Goal: Task Accomplishment & Management: Manage account settings

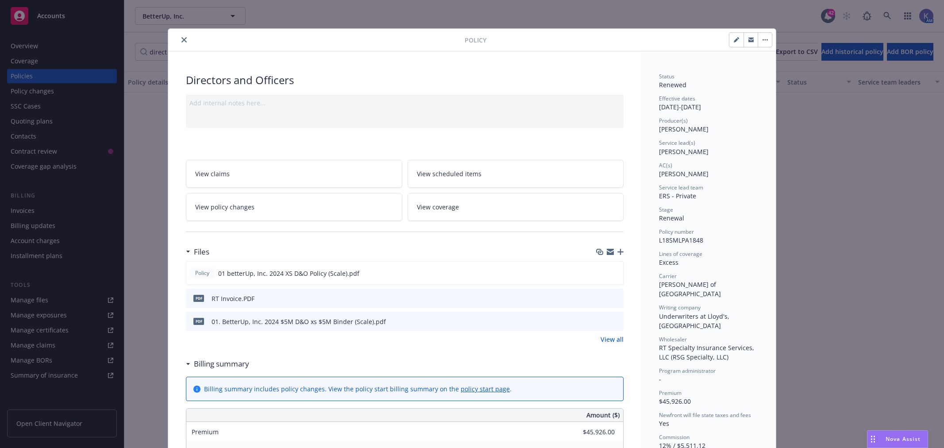
click at [181, 38] on icon "close" at bounding box center [183, 39] width 5 height 5
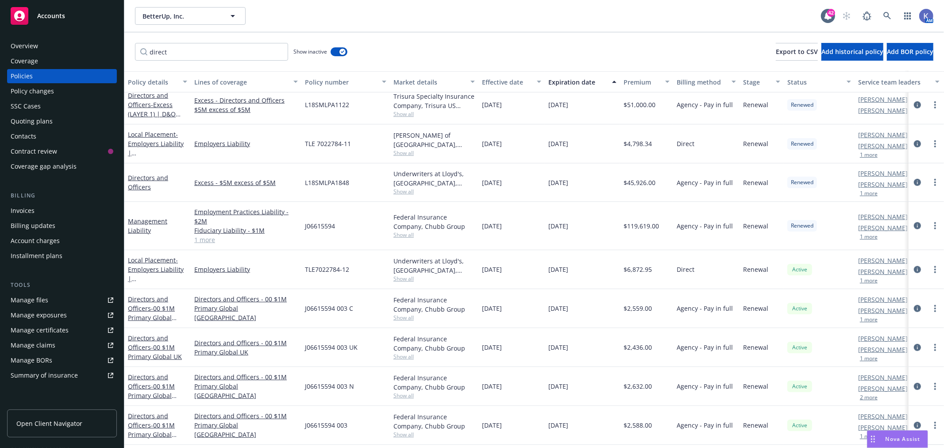
click at [577, 49] on div "direct Show inactive Export to CSV Add historical policy Add BOR policy" at bounding box center [534, 51] width 820 height 39
click at [892, 14] on link at bounding box center [888, 16] width 18 height 18
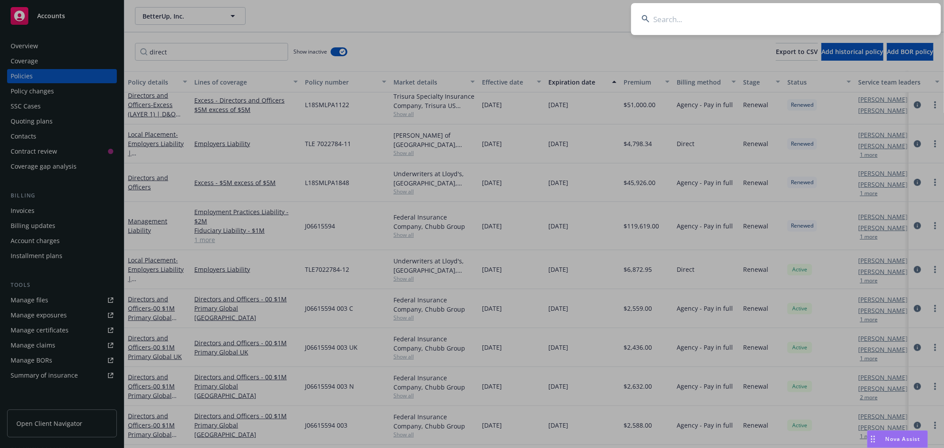
click at [808, 19] on input at bounding box center [786, 19] width 310 height 32
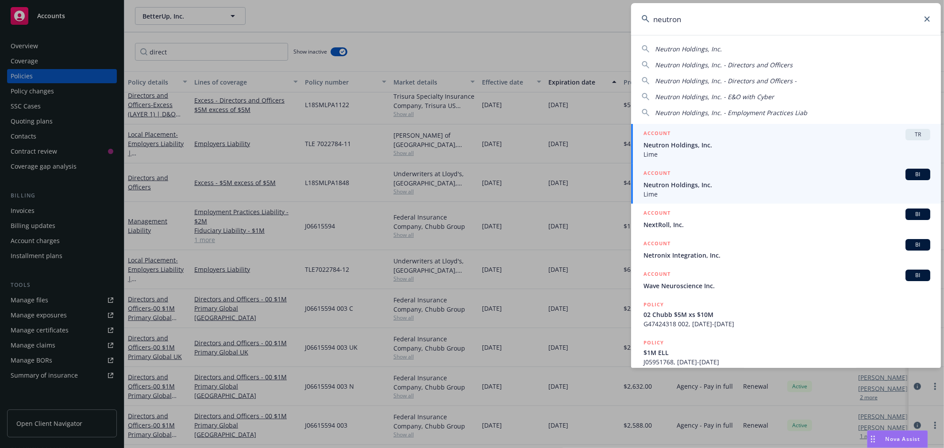
type input "neutron"
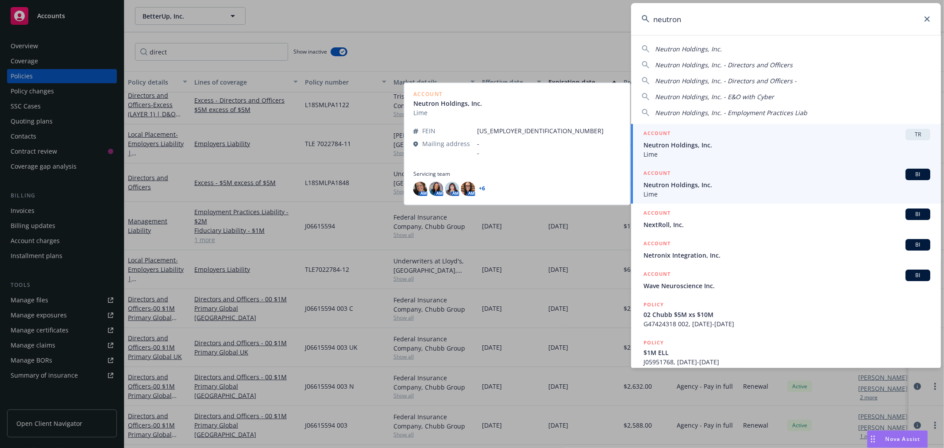
click at [678, 181] on span "Neutron Holdings, Inc." at bounding box center [787, 184] width 287 height 9
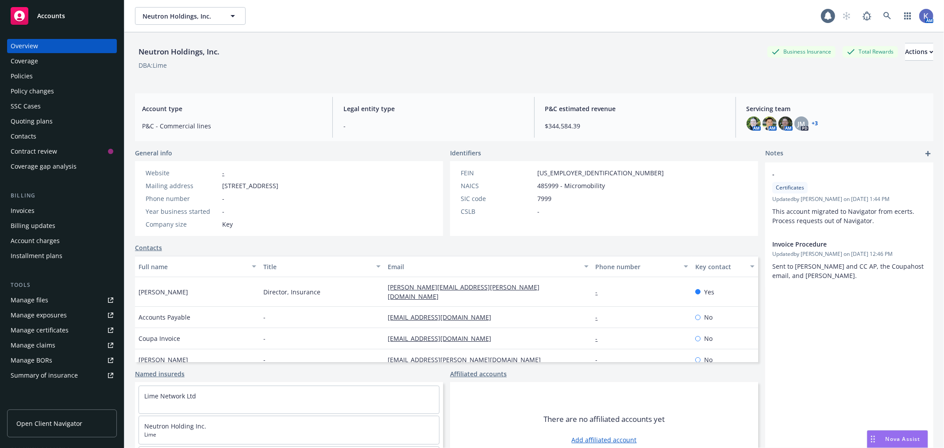
click at [35, 63] on div "Coverage" at bounding box center [24, 61] width 27 height 14
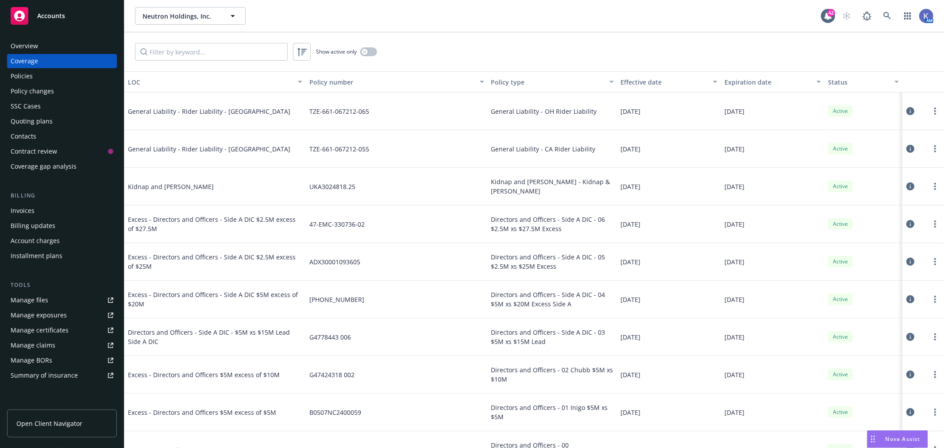
click at [35, 78] on div "Policies" at bounding box center [62, 76] width 103 height 14
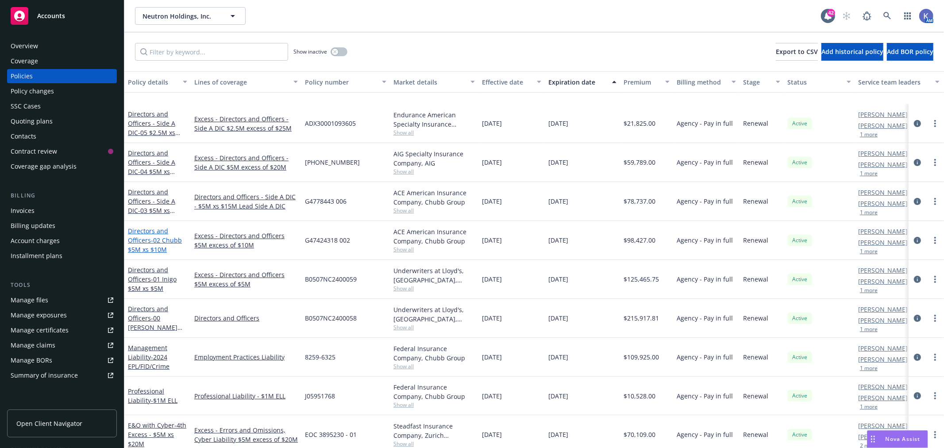
scroll to position [98, 0]
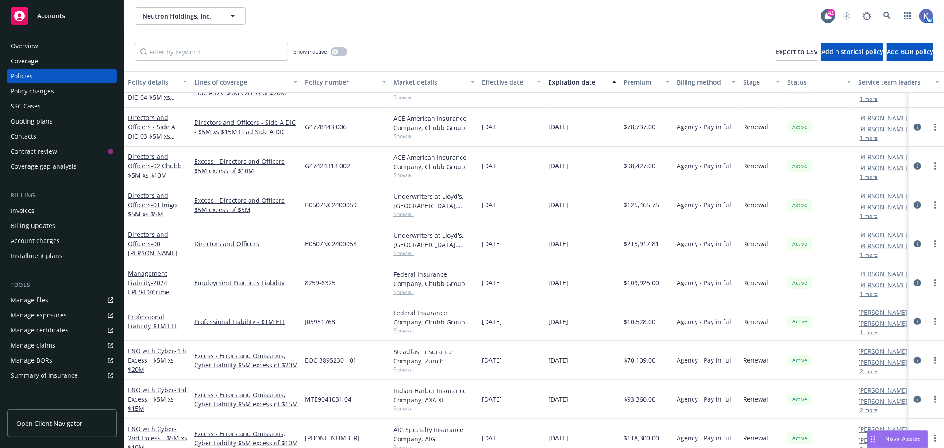
click at [453, 32] on div "Show inactive Export to CSV Add historical policy Add BOR policy" at bounding box center [534, 51] width 820 height 39
click at [170, 244] on span "- 00 [PERSON_NAME] $5M Primary" at bounding box center [155, 252] width 54 height 27
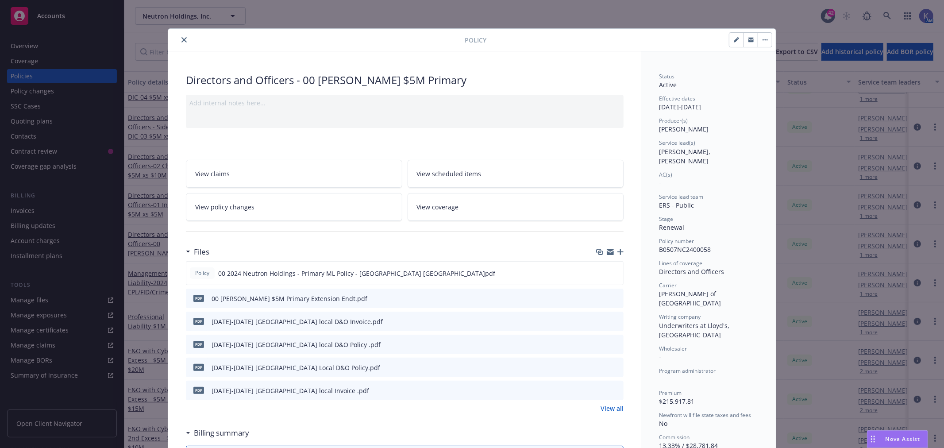
click at [617, 253] on icon "button" at bounding box center [620, 252] width 6 height 6
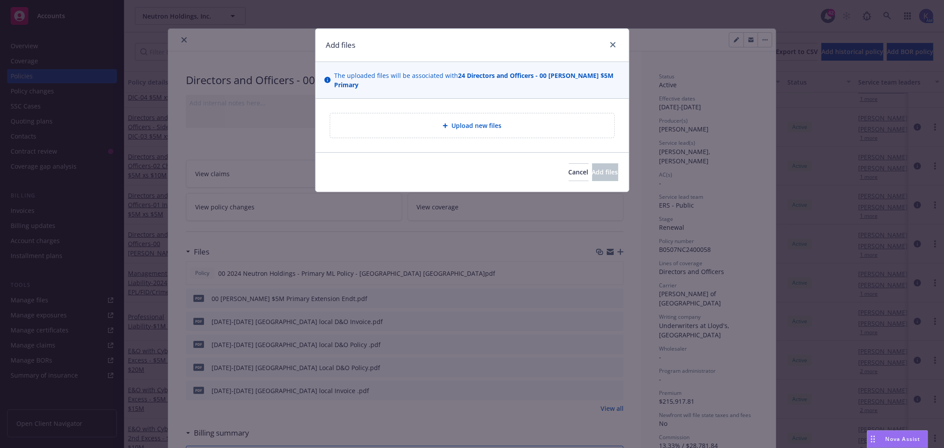
type textarea "x"
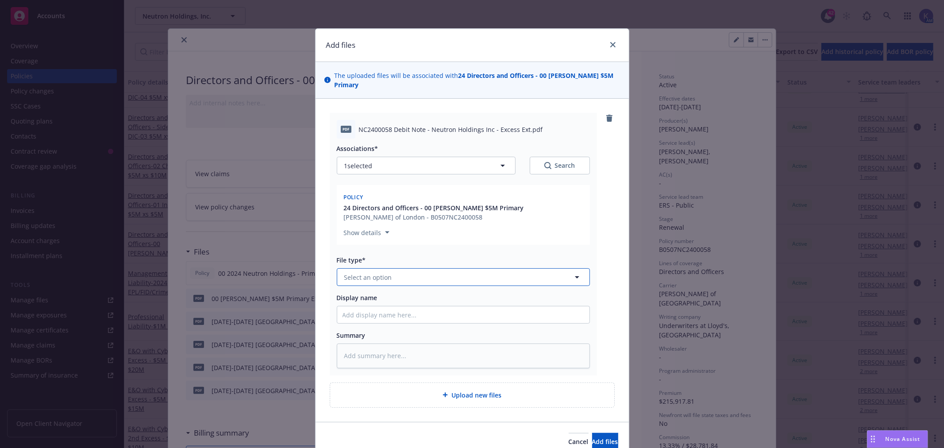
click at [386, 273] on span "Select an option" at bounding box center [368, 277] width 48 height 9
type input "[PERSON_NAME] UK carrier invoice"
drag, startPoint x: 428, startPoint y: 272, endPoint x: 317, endPoint y: 268, distance: 110.7
click at [317, 268] on div "pdf NC2400058 Debit Note - Neutron Holdings Inc - Excess Ext.pdf Associations* …" at bounding box center [472, 260] width 313 height 323
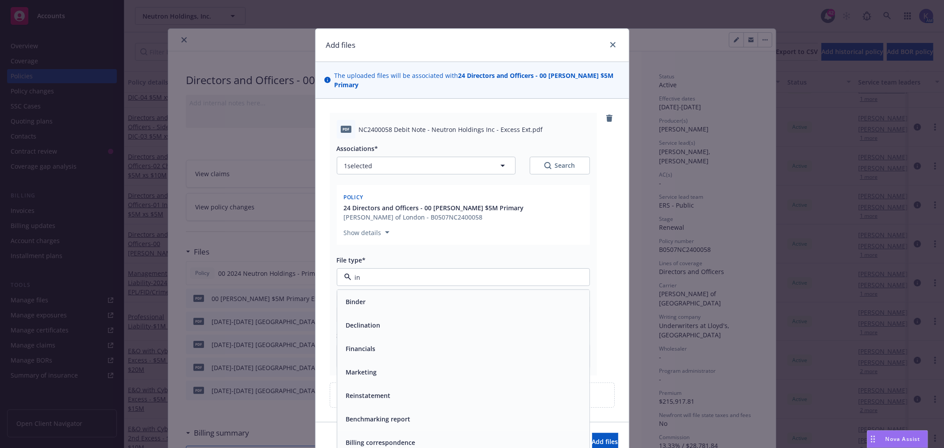
type input "inv"
click at [390, 320] on span "Invoice - Third Party" at bounding box center [376, 324] width 61 height 9
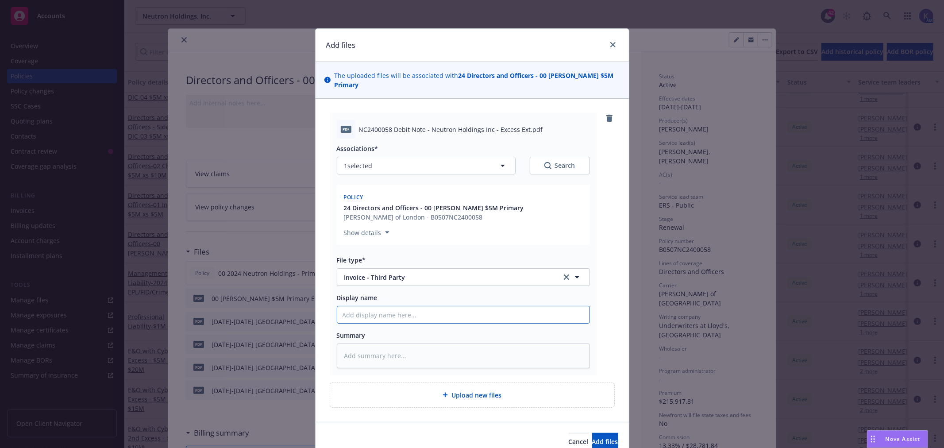
click at [383, 306] on input "Display name" at bounding box center [463, 314] width 252 height 17
paste input "[PERSON_NAME] UK carrier invoice"
type textarea "x"
type input "[PERSON_NAME] UK carrier invoice"
click at [337, 306] on input "[PERSON_NAME] UK carrier invoice" at bounding box center [463, 314] width 252 height 17
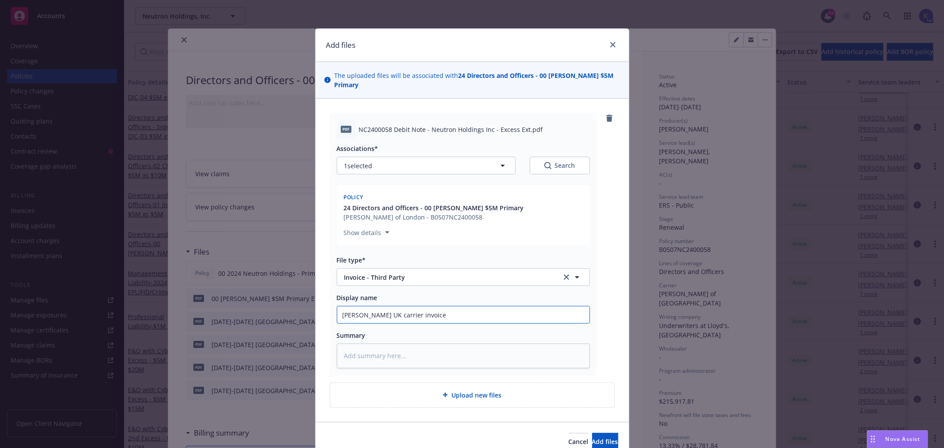
type textarea "x"
type input "PBeazley UK carrier invoice"
type textarea "x"
type input "PrBeazley UK carrier invoice"
type textarea "x"
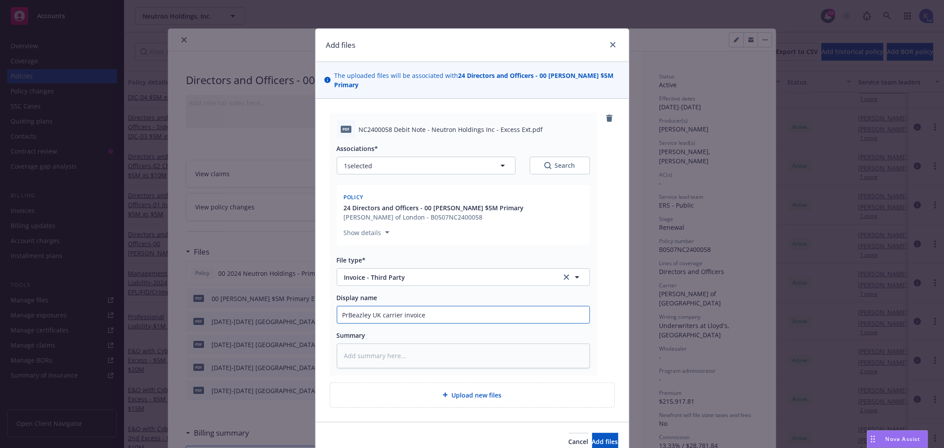
type input "PriBeazley UK carrier invoice"
type textarea "x"
type input "PrimBeazley UK carrier invoice"
type textarea "x"
type input "PrimaBeazley UK carrier invoice"
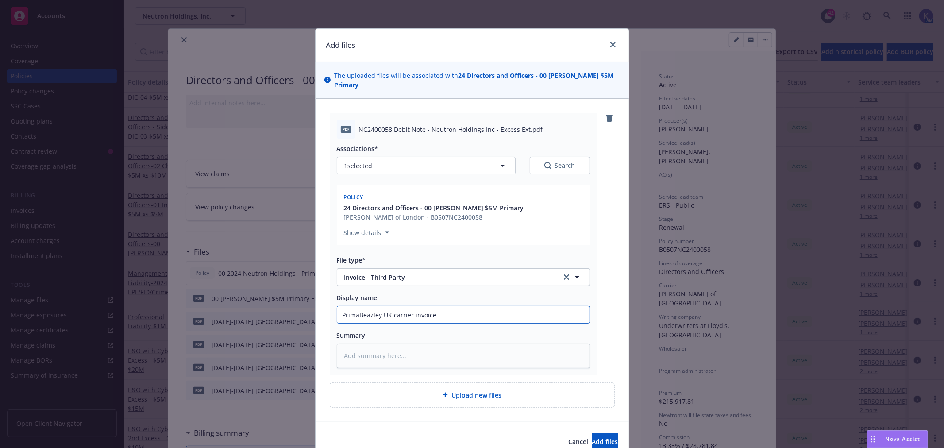
type textarea "x"
type input "PrimaryBeazley UK carrier invoice"
type textarea "x"
type input "Primary [PERSON_NAME] UK carrier invoice"
type textarea "x"
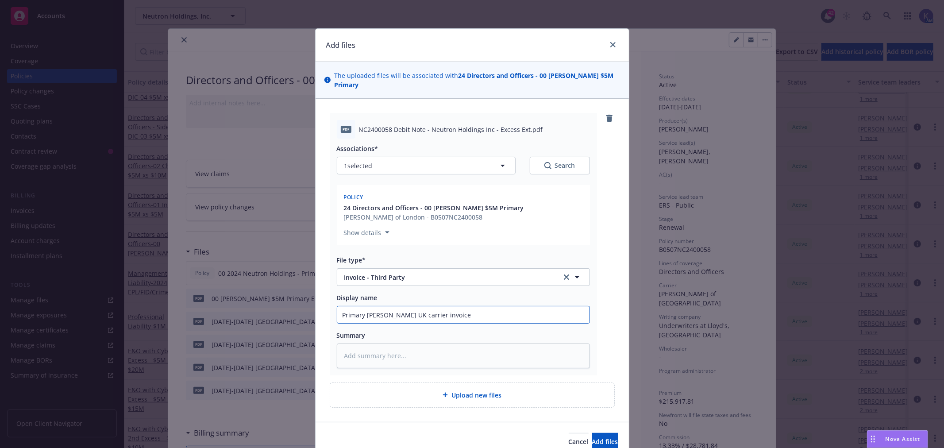
type input "Primary -[PERSON_NAME] UK carrier invoice"
type textarea "x"
type input "Primary - [PERSON_NAME] UK carrier invoice"
click at [451, 306] on input "Primary - [PERSON_NAME] UK carrier invoice" at bounding box center [463, 314] width 252 height 17
type textarea "x"
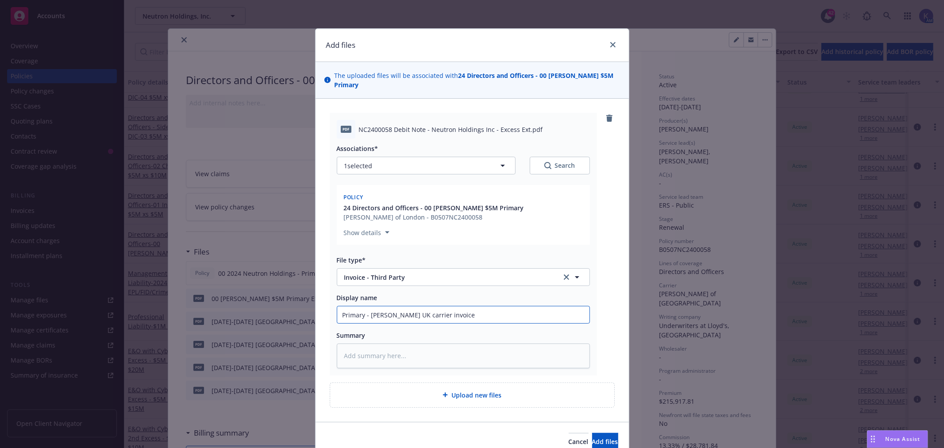
type input "Primary - [PERSON_NAME] UK carrier invoice f"
type textarea "x"
type input "Primary - [PERSON_NAME] UK carrier invoice fr"
type textarea "x"
type input "Primary - [PERSON_NAME] UK carrier invoice fr"
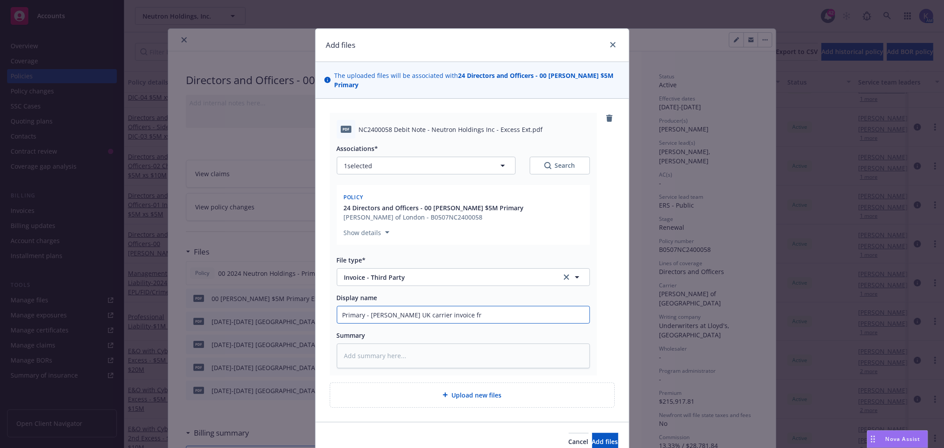
type textarea "x"
type input "Primary - [PERSON_NAME] UK carrier invoice fr e"
type textarea "x"
type input "Primary - [PERSON_NAME] UK carrier invoice fr ex"
type textarea "x"
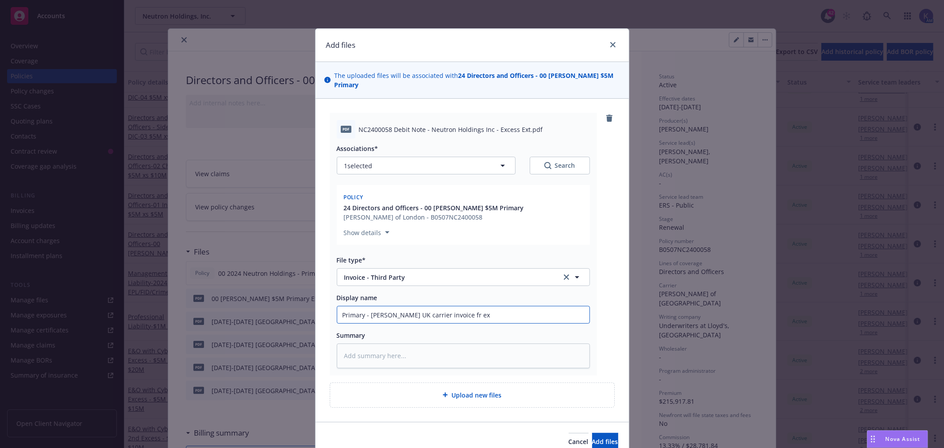
type input "Primary - [PERSON_NAME] UK carrier invoice fr ext"
type textarea "x"
type input "Primary - [PERSON_NAME] UK carrier invoice fr exte"
type textarea "x"
type input "Primary - [PERSON_NAME] UK carrier invoice fr exten"
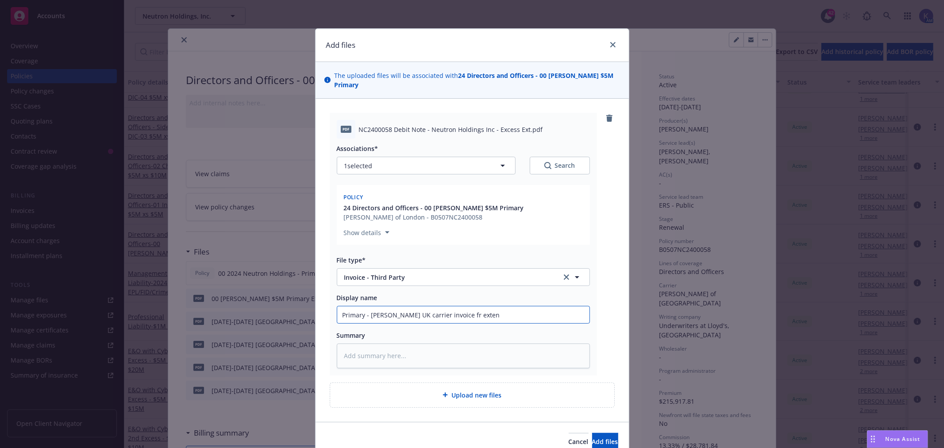
type textarea "x"
type input "Primary - [PERSON_NAME] UK carrier invoice fr extens"
type textarea "x"
type input "Primary - [PERSON_NAME] UK carrier invoice fr extensi"
type textarea "x"
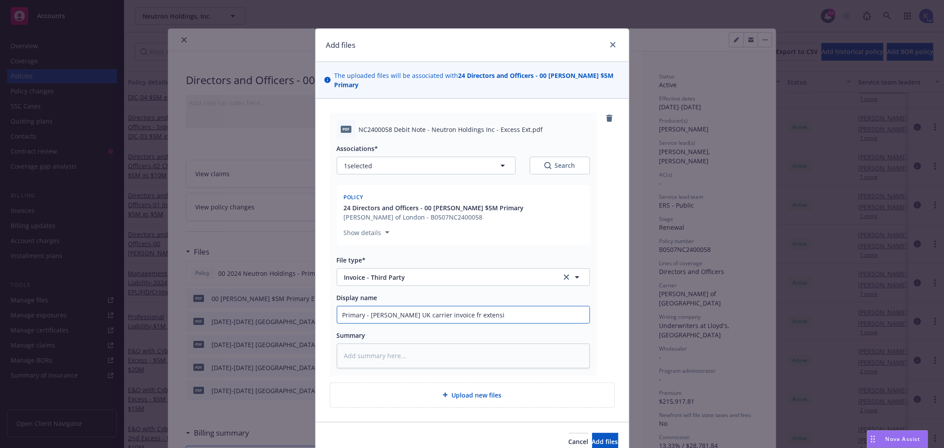
type input "Primary - [PERSON_NAME] UK carrier invoice fr extensio"
type textarea "x"
type input "Primary - [PERSON_NAME] UK carrier invoice fr extension"
type textarea "x"
type input "Primary - [PERSON_NAME] UK carrier invoice fr extension"
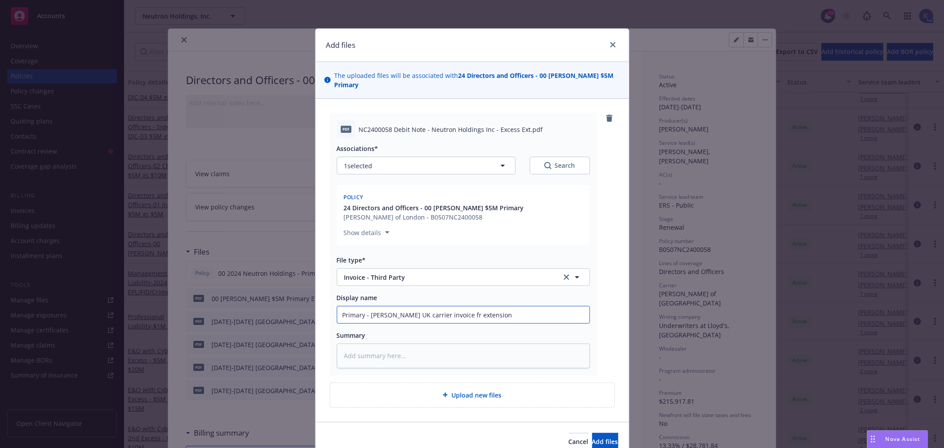
click at [443, 306] on input "Primary - [PERSON_NAME] UK carrier invoice fr extension" at bounding box center [463, 314] width 252 height 17
type textarea "x"
click at [557, 306] on input "Primary - [PERSON_NAME] UK carrier invoice for extension" at bounding box center [463, 314] width 252 height 17
type input "Primary - [PERSON_NAME] UK carrier invoice for extension"
click at [592, 437] on span "Add files" at bounding box center [605, 441] width 26 height 8
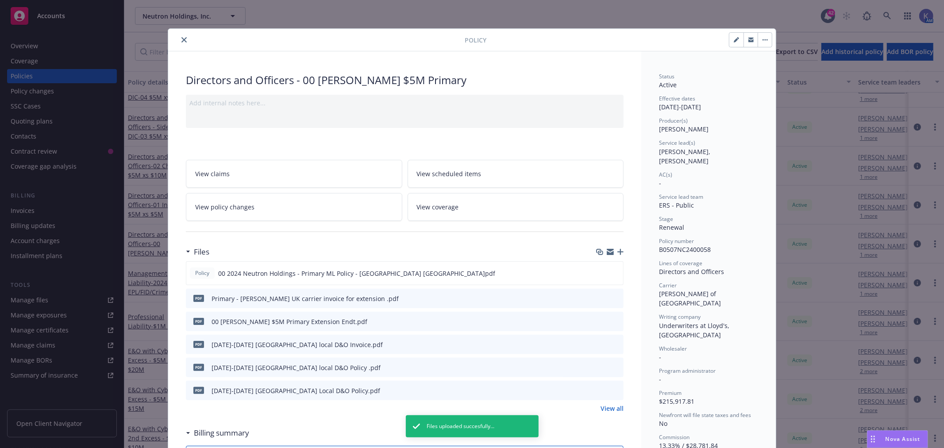
click at [181, 40] on icon "close" at bounding box center [183, 39] width 5 height 5
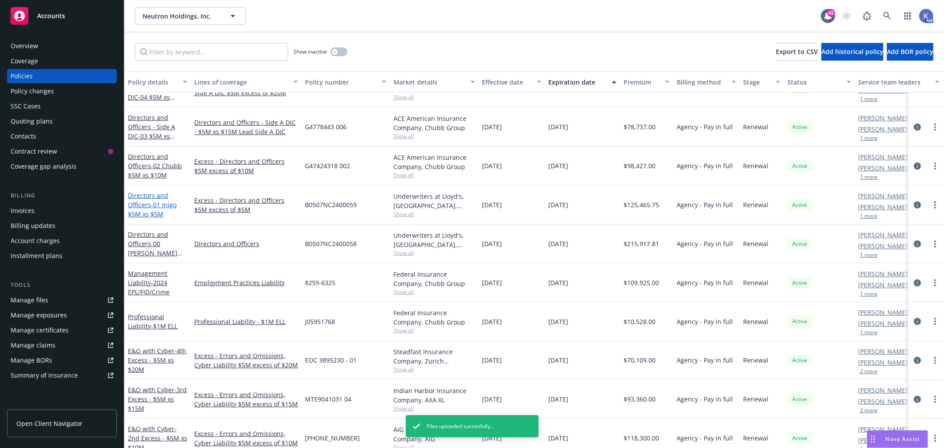
click at [146, 207] on link "Directors and Officers - 01 Inigo $5M xs $5M" at bounding box center [152, 204] width 49 height 27
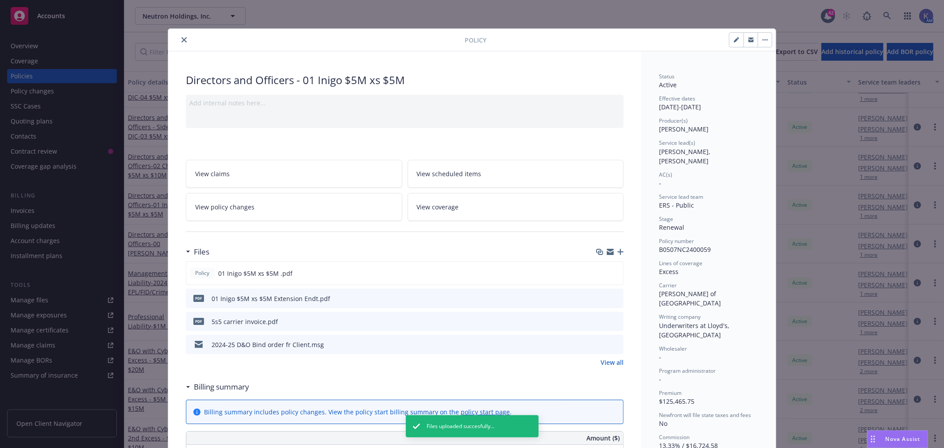
click at [617, 251] on icon "button" at bounding box center [620, 252] width 6 height 6
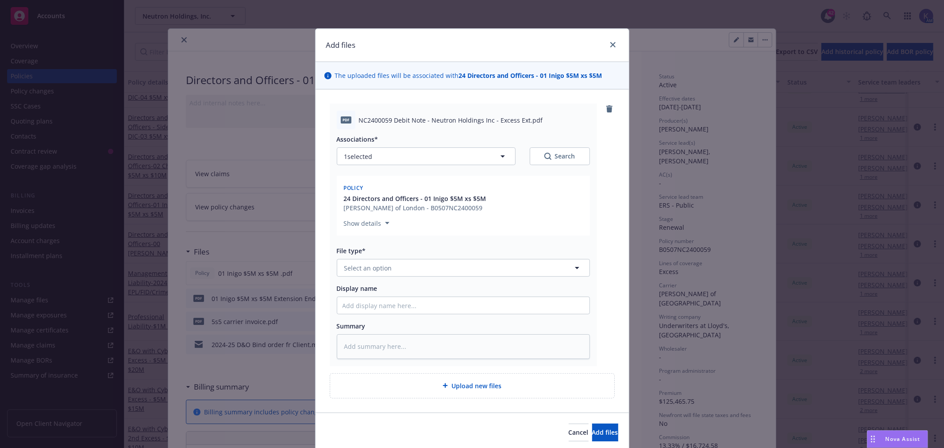
type textarea "x"
click at [369, 269] on span "Select an option" at bounding box center [368, 267] width 48 height 9
type input "invoic"
click at [385, 315] on span "Invoice - Third Party" at bounding box center [376, 315] width 61 height 9
click at [374, 303] on input "Display name" at bounding box center [463, 305] width 252 height 17
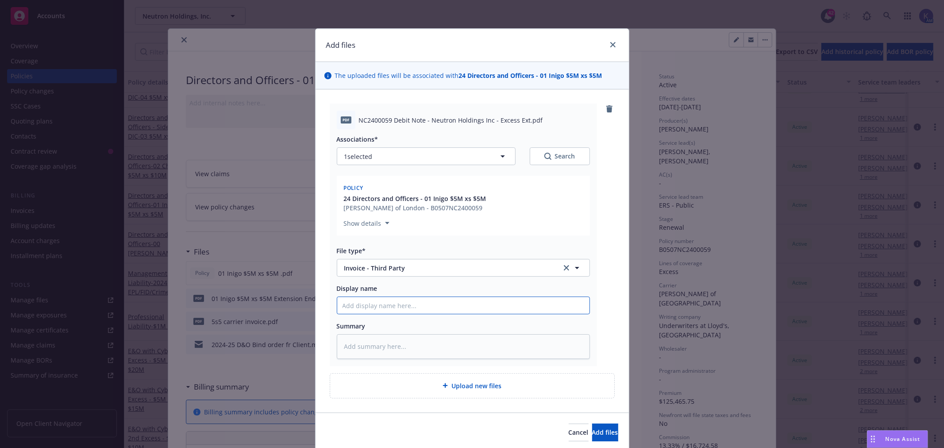
paste input "[PERSON_NAME] UK carrier invoice"
type textarea "x"
type input "[PERSON_NAME] UK carrier invoice"
click at [350, 304] on input "[PERSON_NAME] UK carrier invoice" at bounding box center [463, 305] width 252 height 17
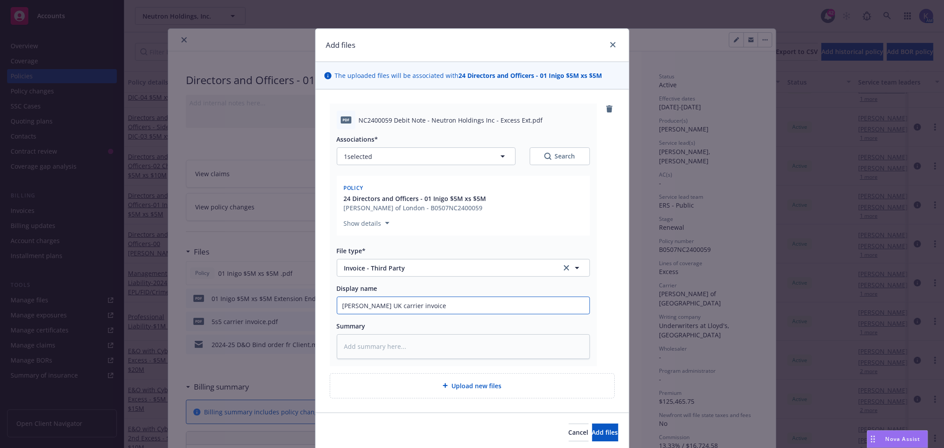
type textarea "x"
type input "IUK carrier invoice"
type textarea "x"
type input "InUK carrier invoice"
type textarea "x"
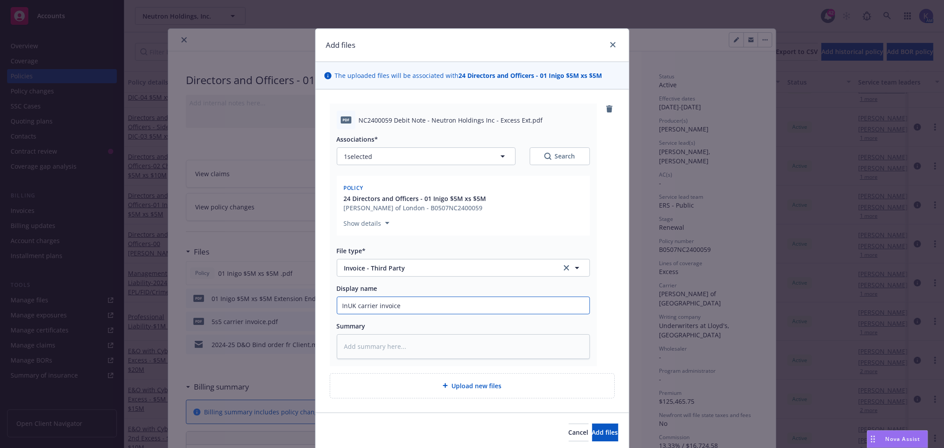
type input "IniUK carrier invoice"
type textarea "x"
type input "InigUK carrier invoice"
type textarea "x"
type input "InigoUK carrier invoice"
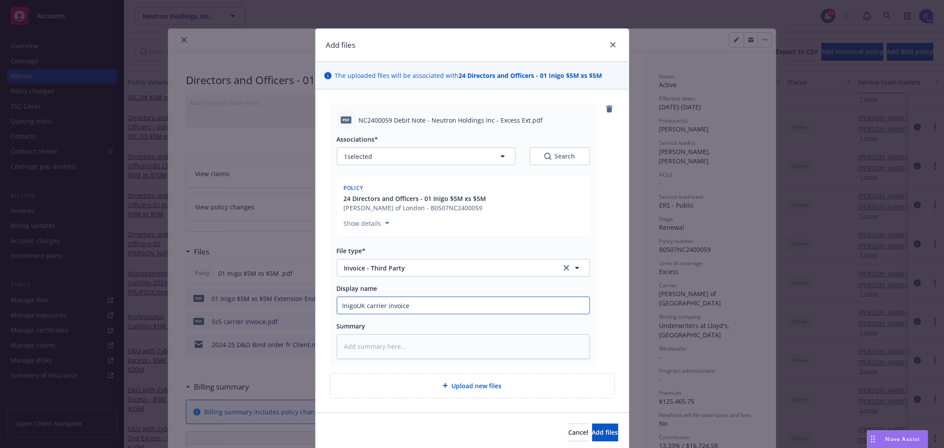
type textarea "x"
type input "Inigo UK carrier invoice"
click at [424, 308] on input "Inigo UK carrier invoice" at bounding box center [463, 305] width 252 height 17
type textarea "x"
type input "Inigo UK carrier invoice f"
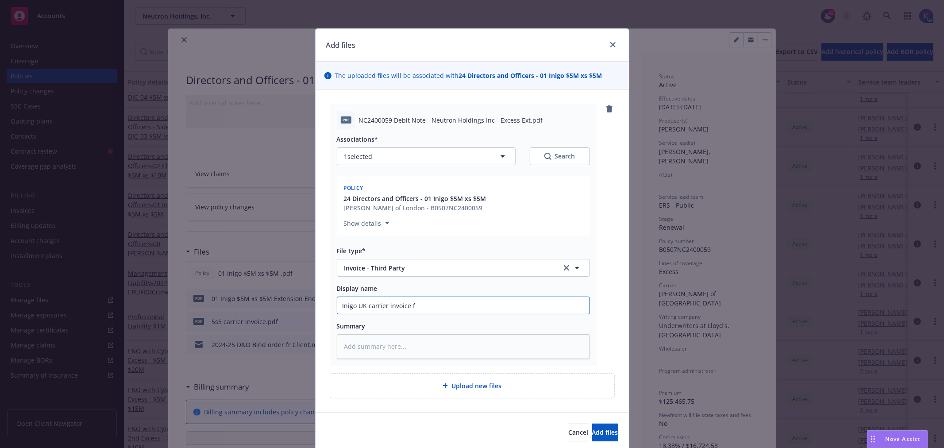
type textarea "x"
type input "Inigo UK carrier invoice fp"
type textarea "x"
type input "Inigo UK carrier invoice fpr"
type textarea "x"
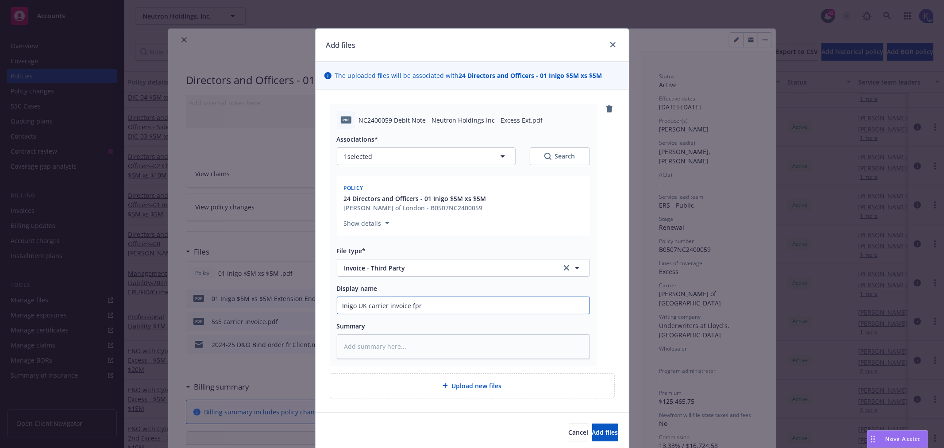
type input "Inigo UK carrier invoice fpr"
type textarea "x"
type input "Inigo UK carrier invoice fpr e"
type textarea "x"
type input "Inigo UK carrier invoice fpr ex"
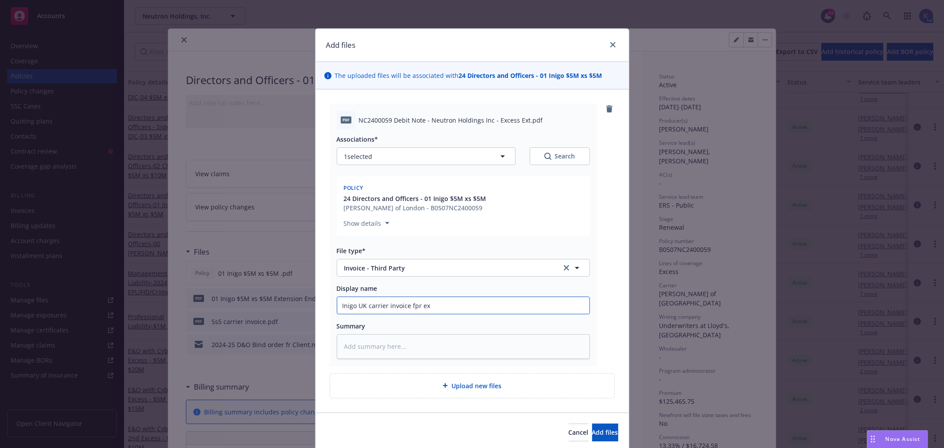
type textarea "x"
type input "Inigo UK carrier invoice fpr ext"
type textarea "x"
type input "Inigo UK carrier invoice fpr exte"
type textarea "x"
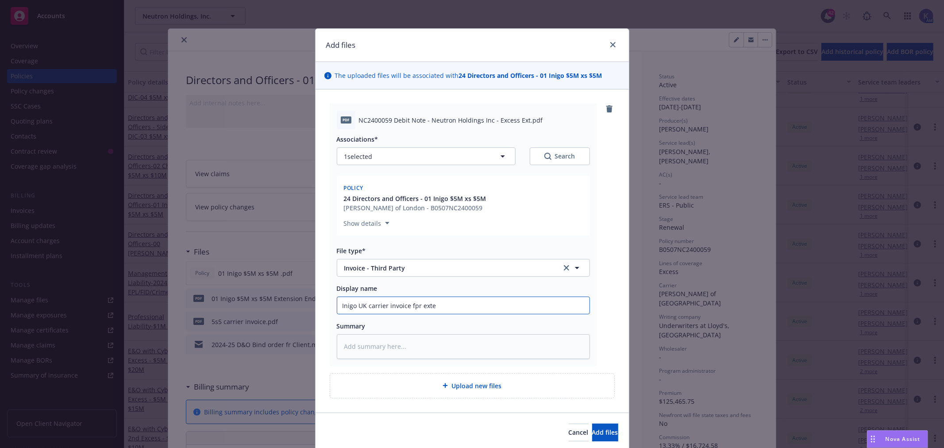
type input "Inigo UK carrier invoice fpr exten"
type textarea "x"
type input "Inigo UK carrier invoice fpr extens"
type textarea "x"
type input "Inigo UK carrier invoice fpr extensi"
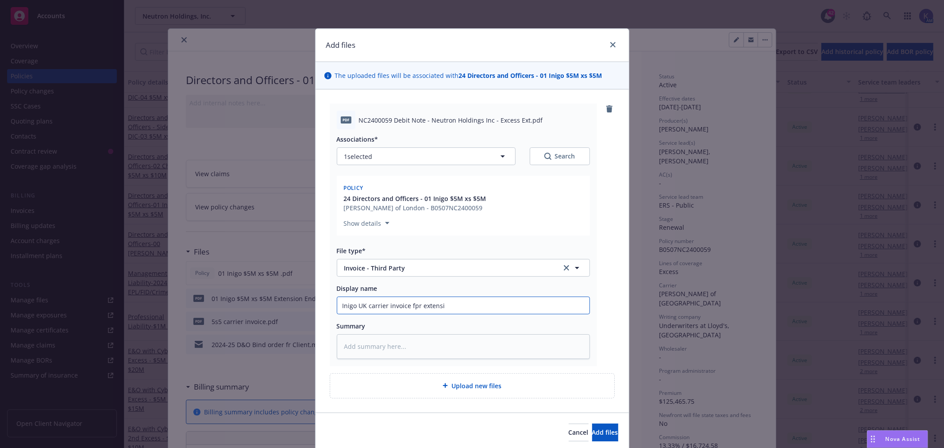
type textarea "x"
type input "Inigo UK carrier invoice fpr extension"
type textarea "x"
type input "Inigo UK carrier invoice for extension"
click at [485, 293] on div "Display name Inigo UK carrier invoice for extension" at bounding box center [463, 299] width 253 height 31
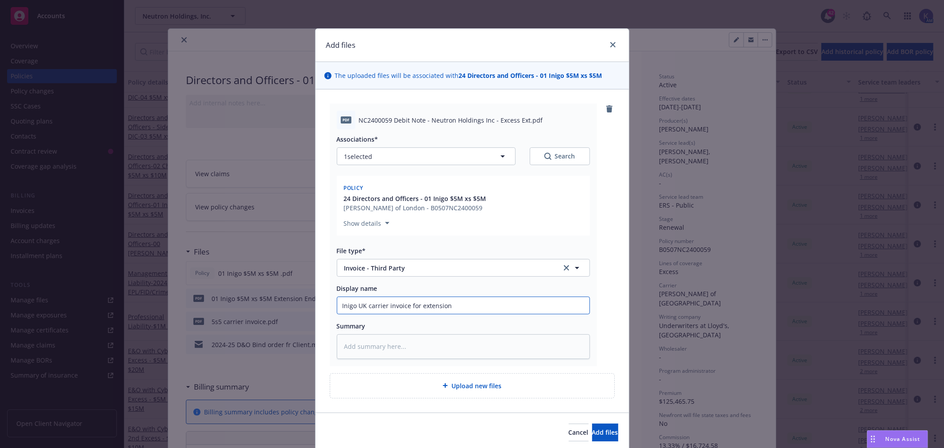
click at [485, 311] on input "Inigo UK carrier invoice for extension" at bounding box center [463, 305] width 252 height 17
click at [601, 434] on button "Add files" at bounding box center [605, 433] width 26 height 18
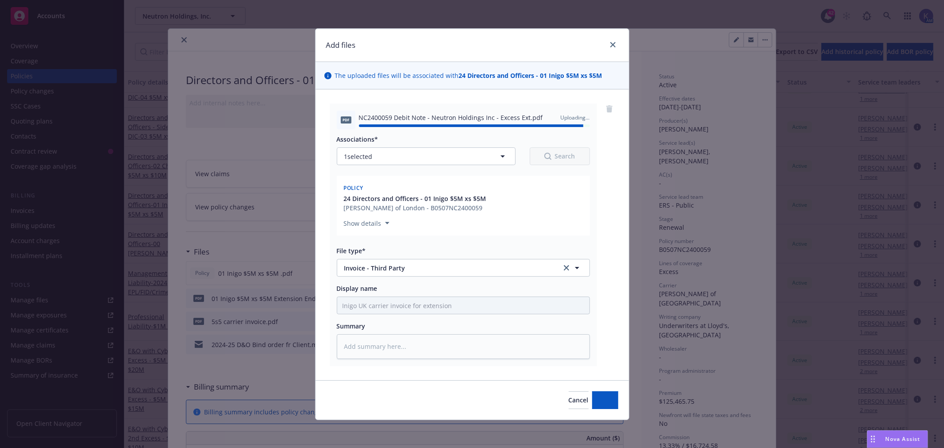
type textarea "x"
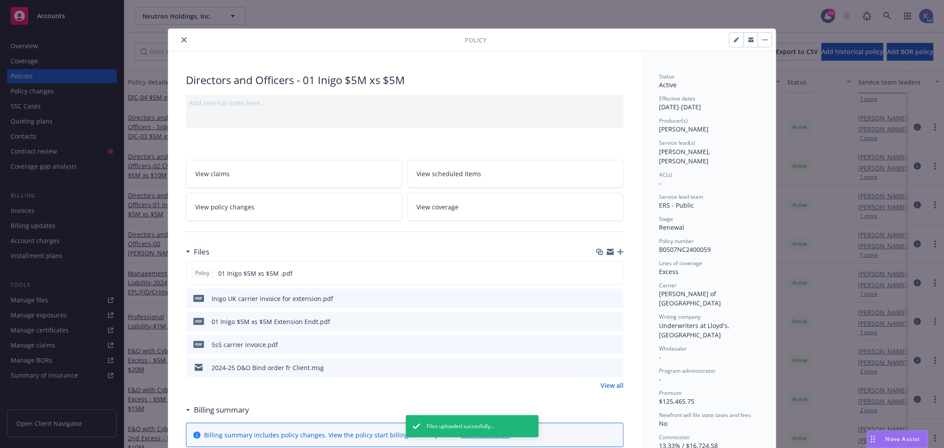
click at [181, 40] on icon "close" at bounding box center [183, 39] width 5 height 5
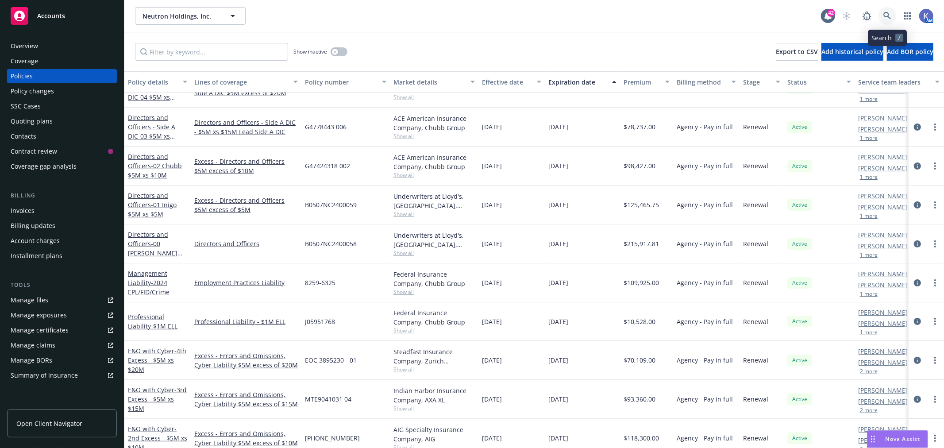
click at [890, 15] on icon at bounding box center [887, 16] width 8 height 8
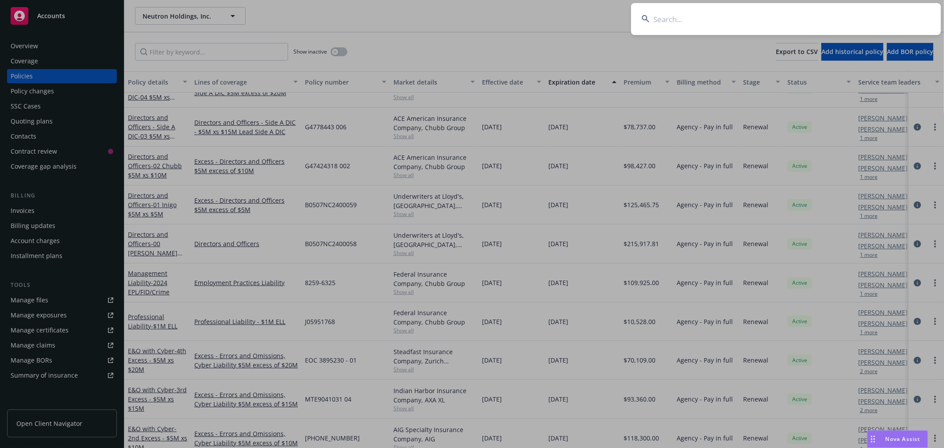
click at [852, 21] on input at bounding box center [786, 19] width 310 height 32
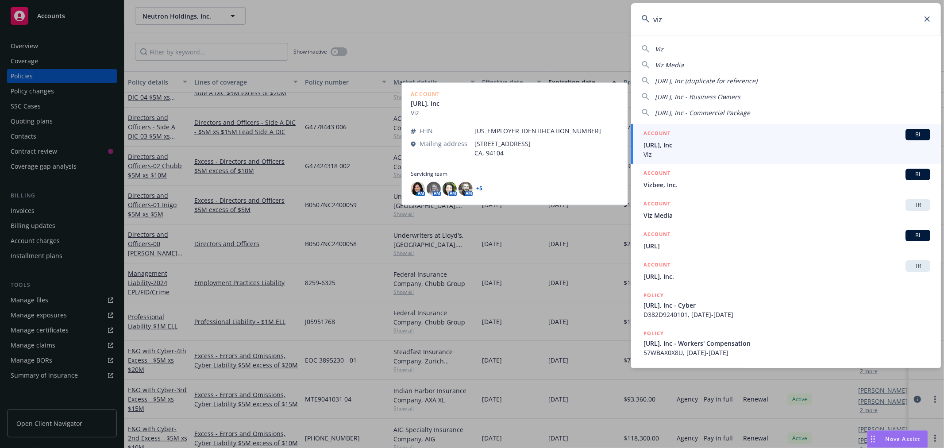
type input "viz"
click at [685, 145] on span "[URL], Inc" at bounding box center [787, 144] width 287 height 9
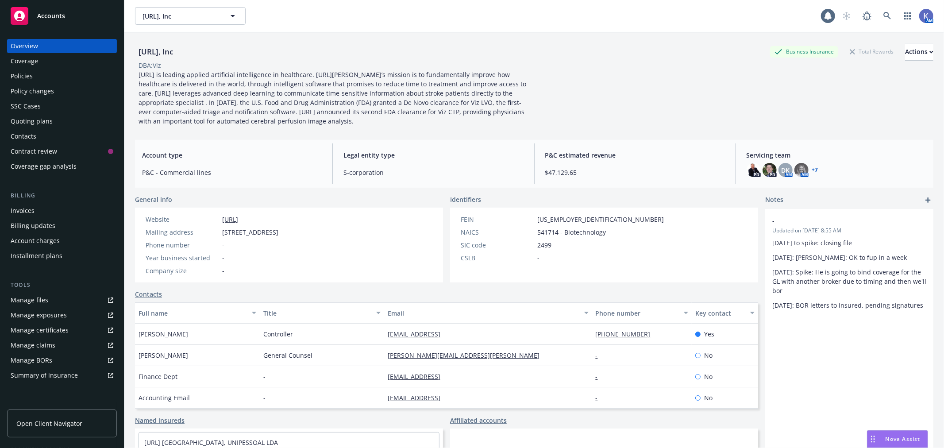
click at [41, 74] on div "Policies" at bounding box center [62, 76] width 103 height 14
